Goal: Navigation & Orientation: Find specific page/section

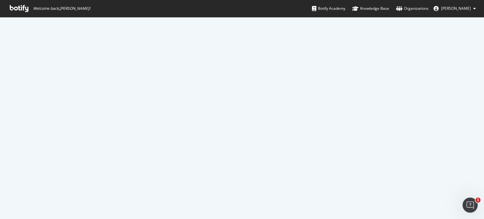
click at [446, 10] on span "[PERSON_NAME]" at bounding box center [456, 8] width 30 height 5
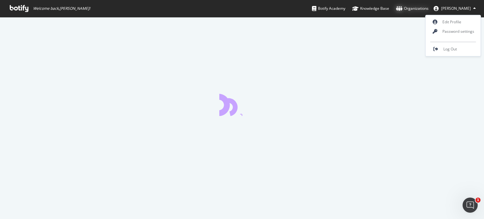
click at [425, 9] on div "Organizations" at bounding box center [412, 8] width 32 height 6
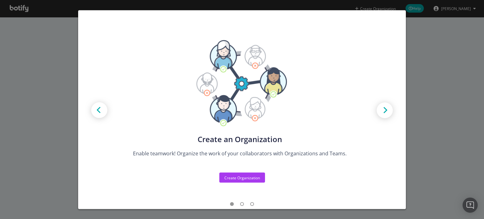
click at [426, 59] on div "Create new Projects for your Teams Create the exact model that matches your Org…" at bounding box center [242, 109] width 484 height 219
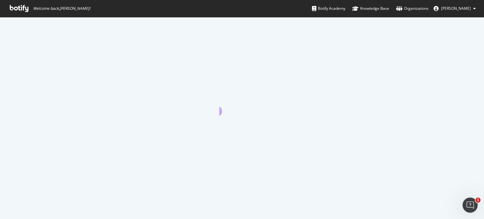
click at [237, 102] on div at bounding box center [242, 118] width 484 height 202
click at [363, 9] on div "Knowledge Base" at bounding box center [370, 8] width 37 height 6
click at [446, 9] on span "[PERSON_NAME]" at bounding box center [456, 8] width 30 height 5
drag, startPoint x: 227, startPoint y: 85, endPoint x: 330, endPoint y: 142, distance: 118.0
click at [309, 169] on div at bounding box center [242, 118] width 484 height 202
